Goal: Check status: Check status

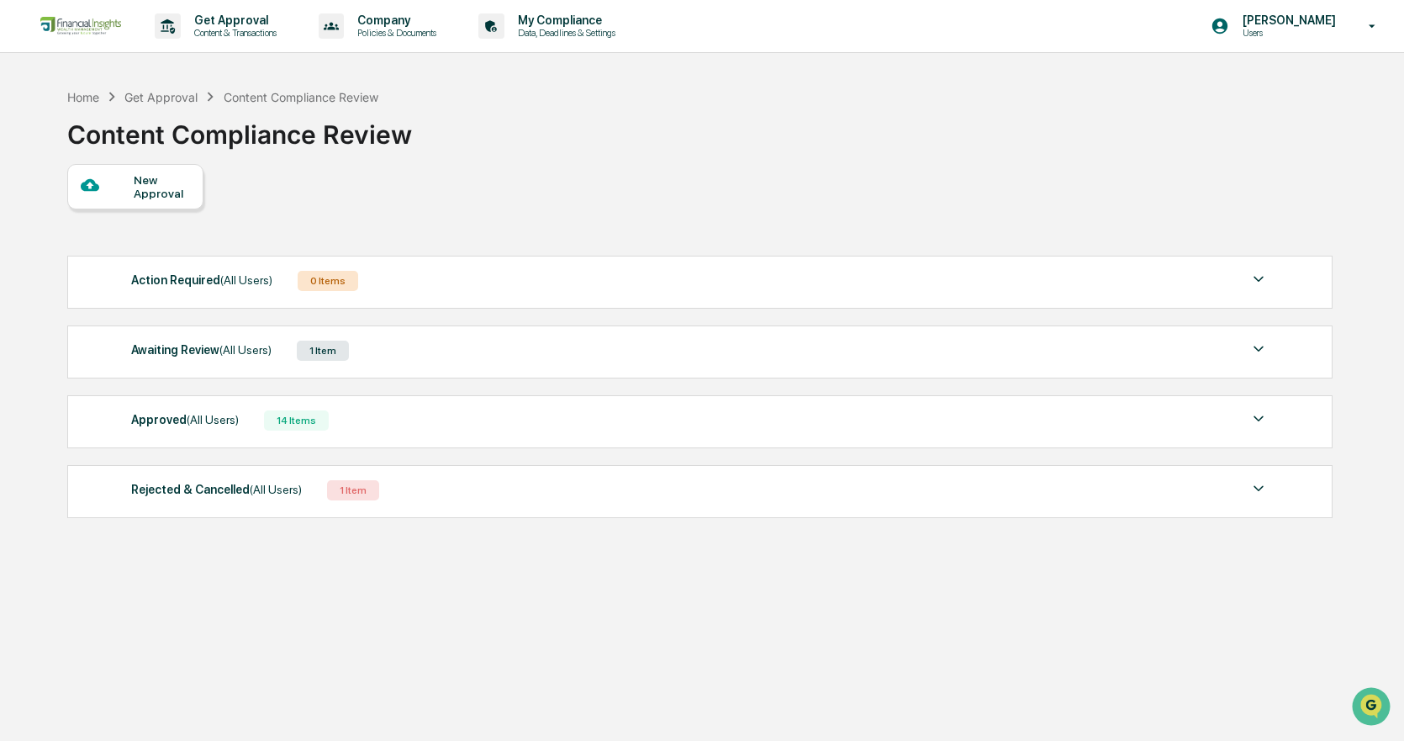
click at [339, 375] on div "Awaiting Review (All Users) 1 Item File Name Review Id Created Date Requested B…" at bounding box center [700, 351] width 1266 height 53
click at [341, 355] on div "1 Item" at bounding box center [323, 351] width 52 height 20
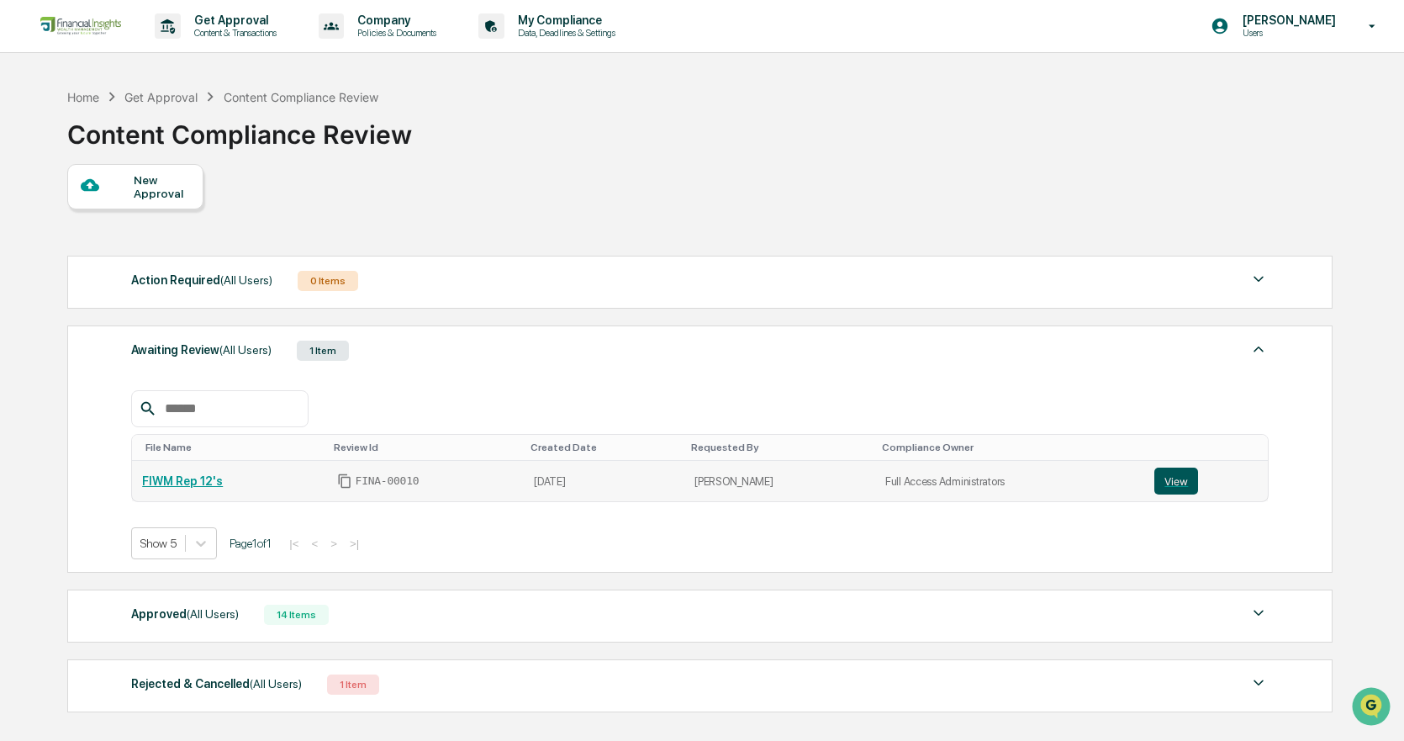
click at [1161, 477] on button "View" at bounding box center [1177, 481] width 44 height 27
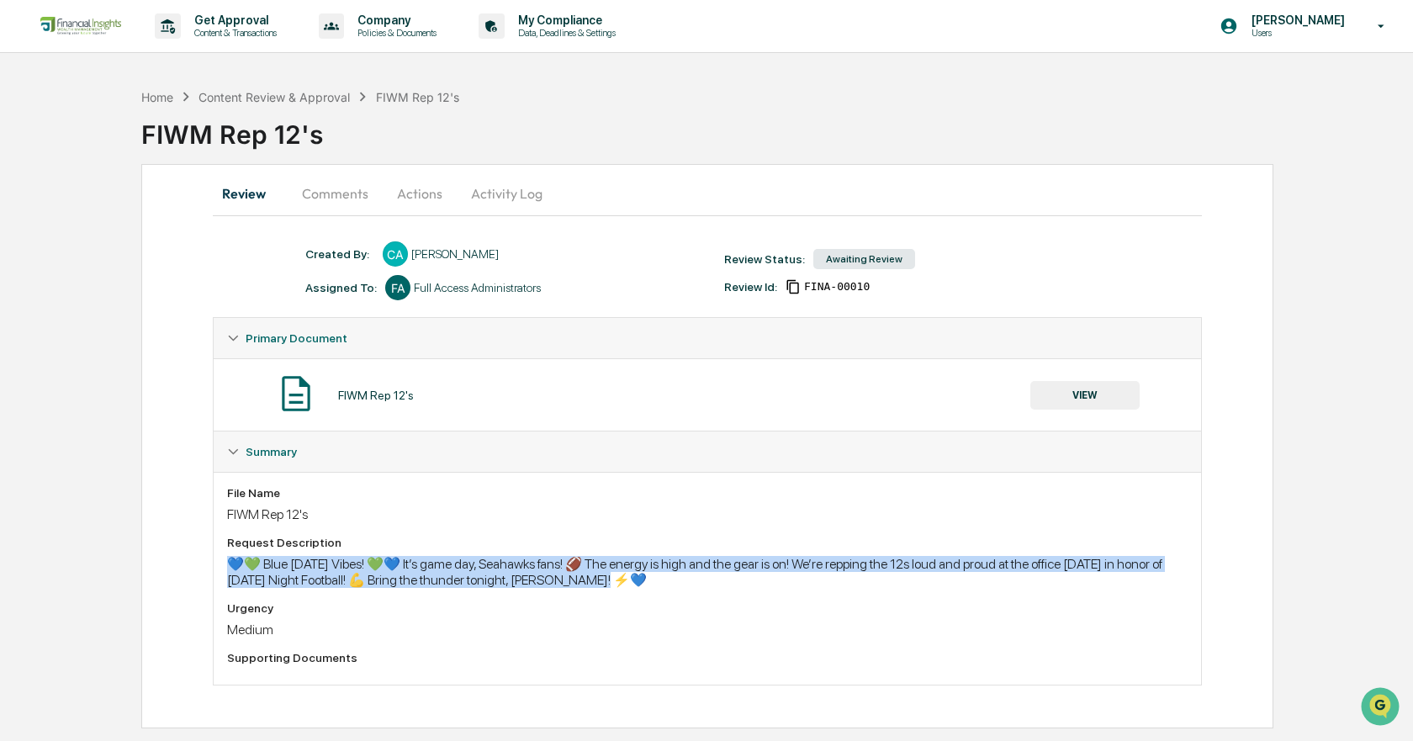
drag, startPoint x: 216, startPoint y: 568, endPoint x: 662, endPoint y: 587, distance: 446.2
click at [662, 587] on div "File Name FIWM Rep 12's Request Description 💙💚 Blue [DATE] Vibes! 💚💙 It’s game …" at bounding box center [707, 578] width 987 height 213
copy div "💙💚 Blue [DATE] Vibes! 💚💙 It’s game day, Seahawks fans! 🏈 The energy is high and…"
